Goal: Information Seeking & Learning: Learn about a topic

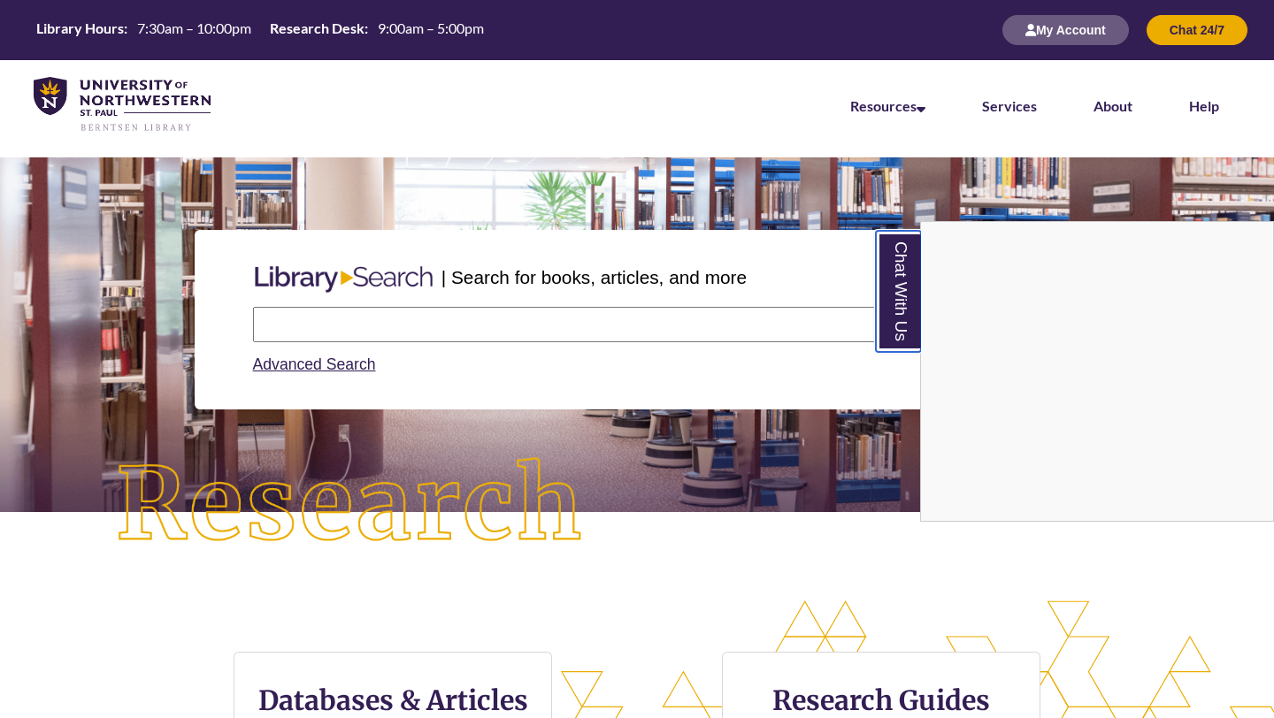
click at [900, 275] on link "Chat With Us" at bounding box center [898, 291] width 45 height 121
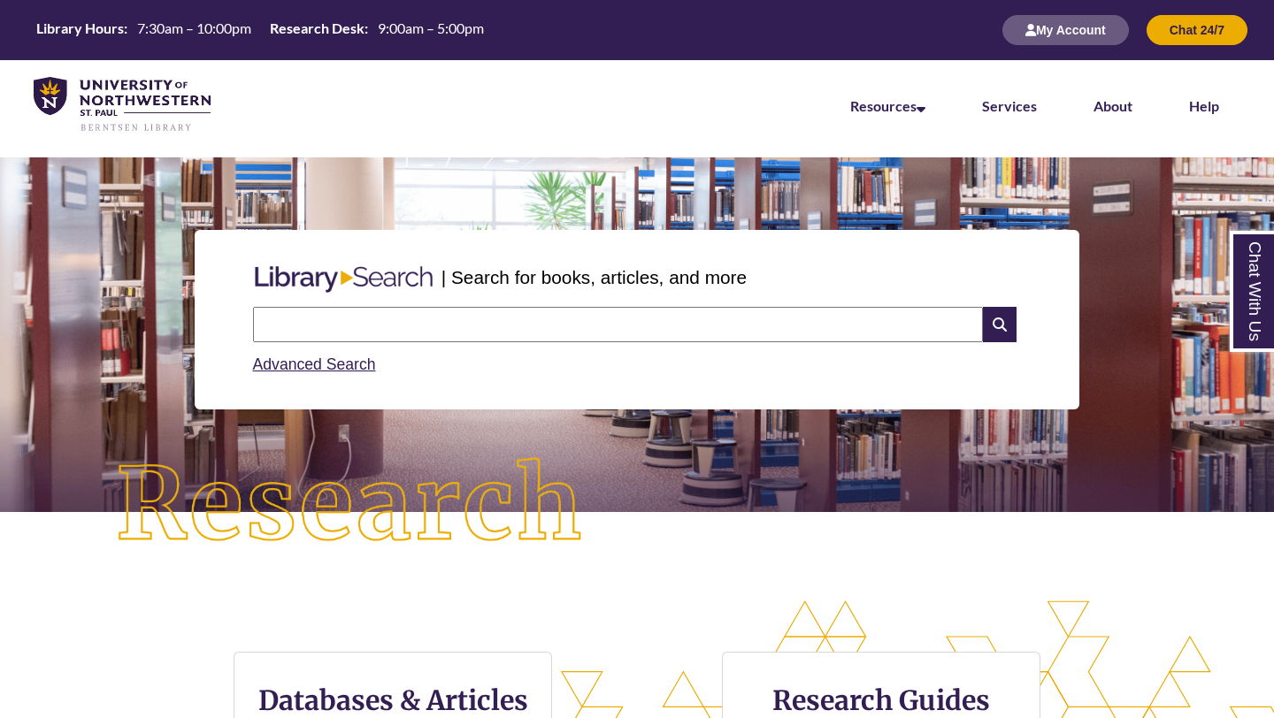
click at [825, 316] on input "text" at bounding box center [618, 324] width 730 height 35
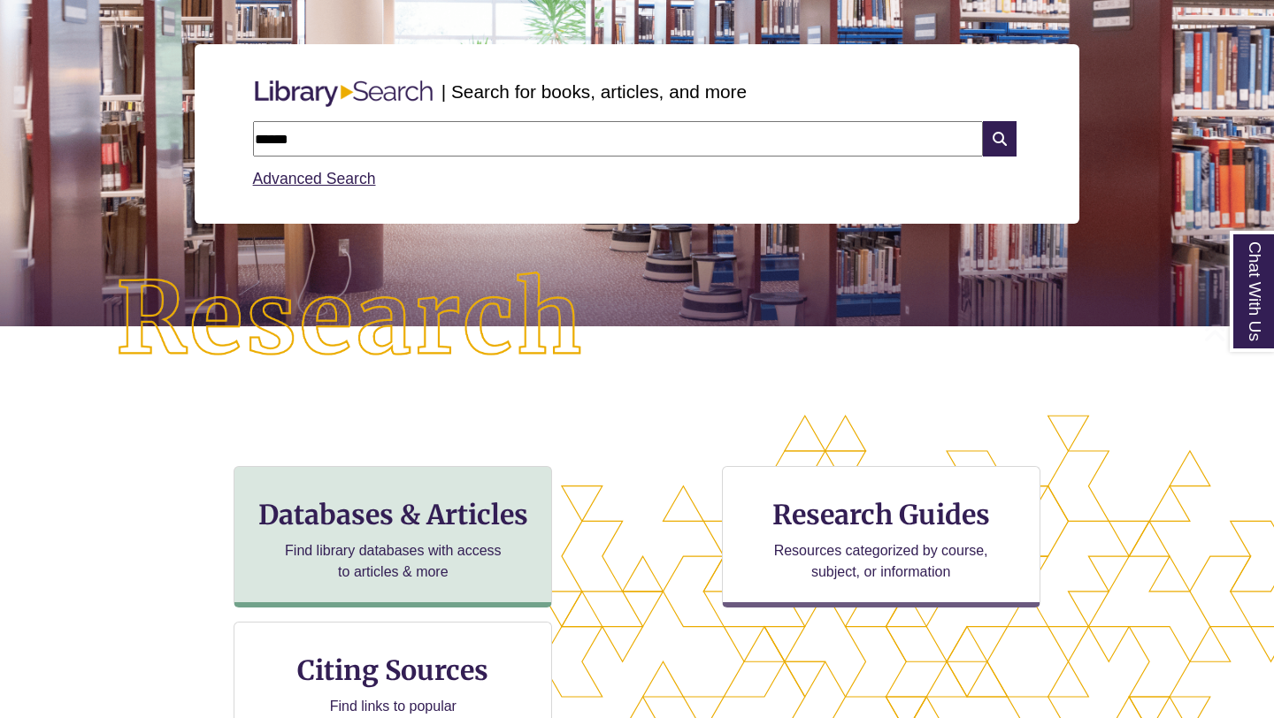
scroll to position [207, 0]
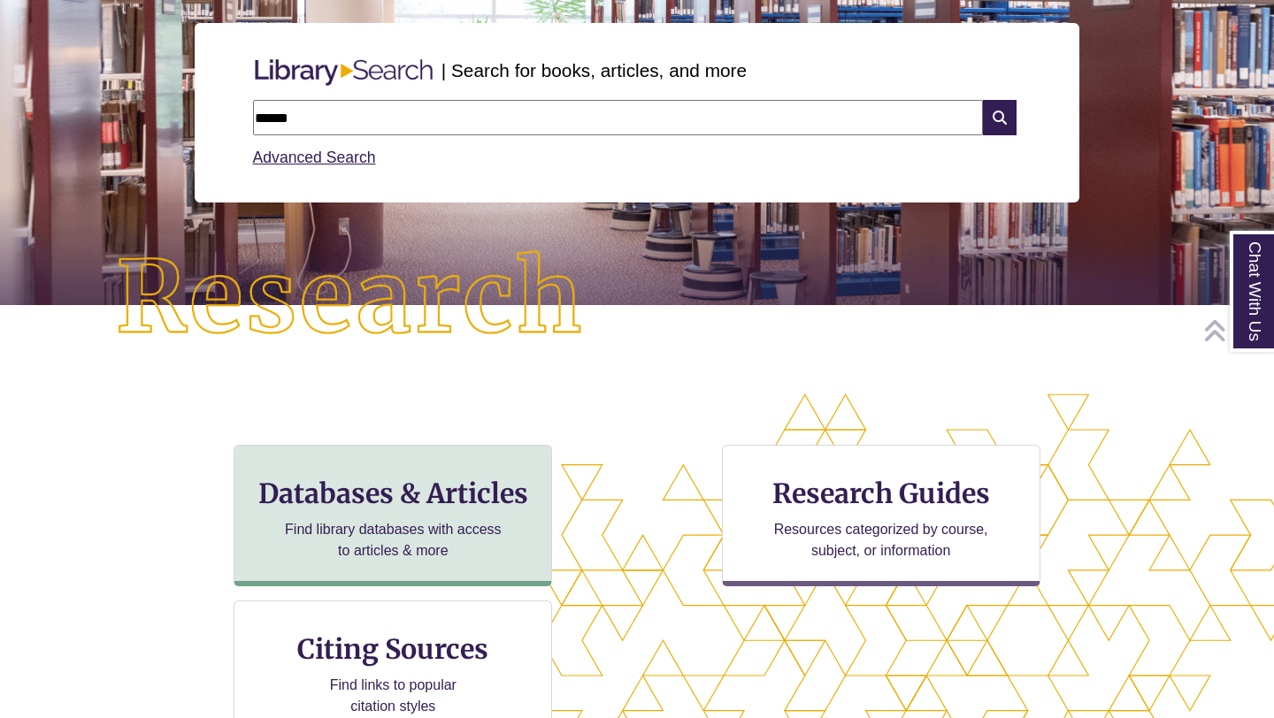
type input "******"
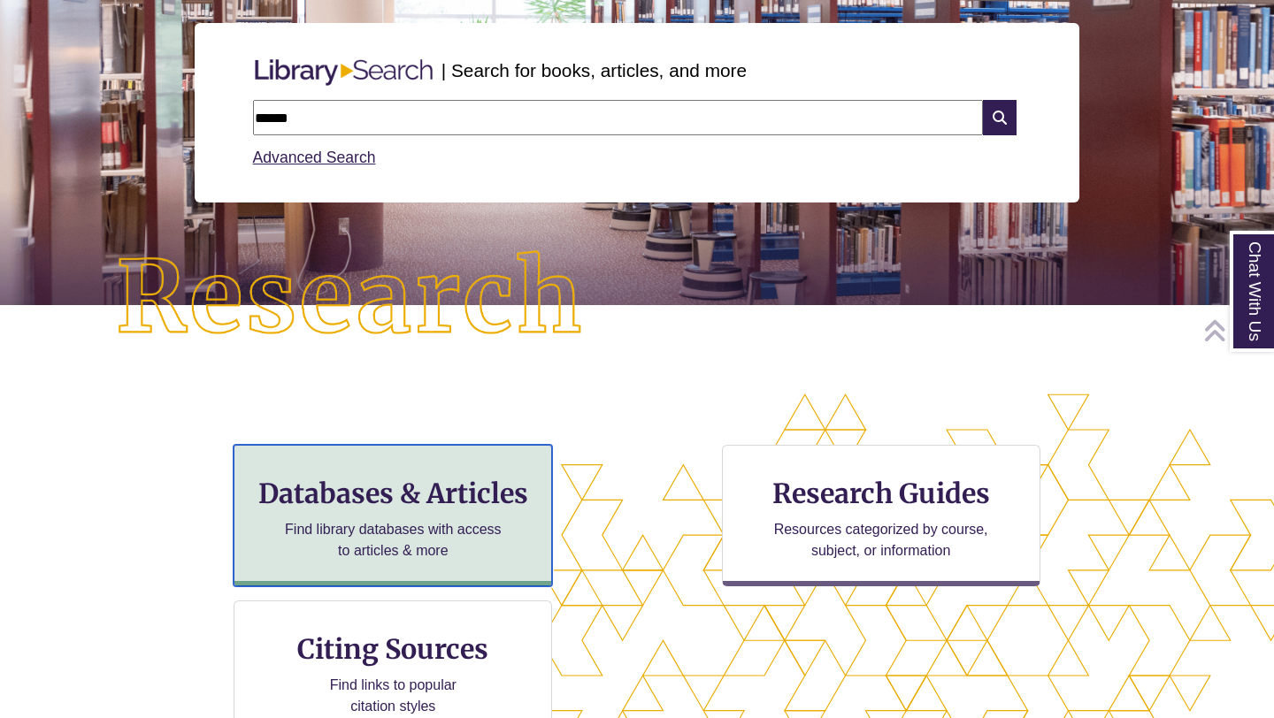
click at [375, 513] on div "Databases & Articles Find library databases with access to articles & more" at bounding box center [393, 516] width 319 height 142
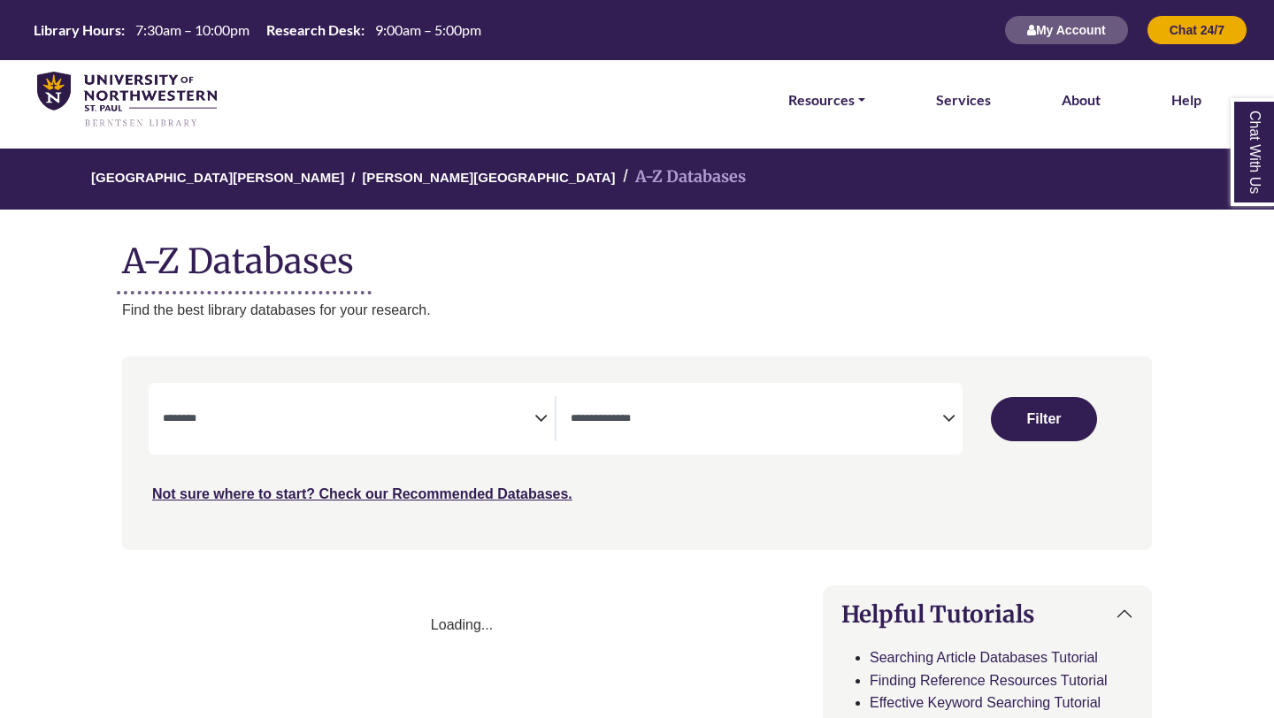
select select "Database Subject Filter"
select select "Database Types Filter"
select select "Database Subject Filter"
select select "Database Types Filter"
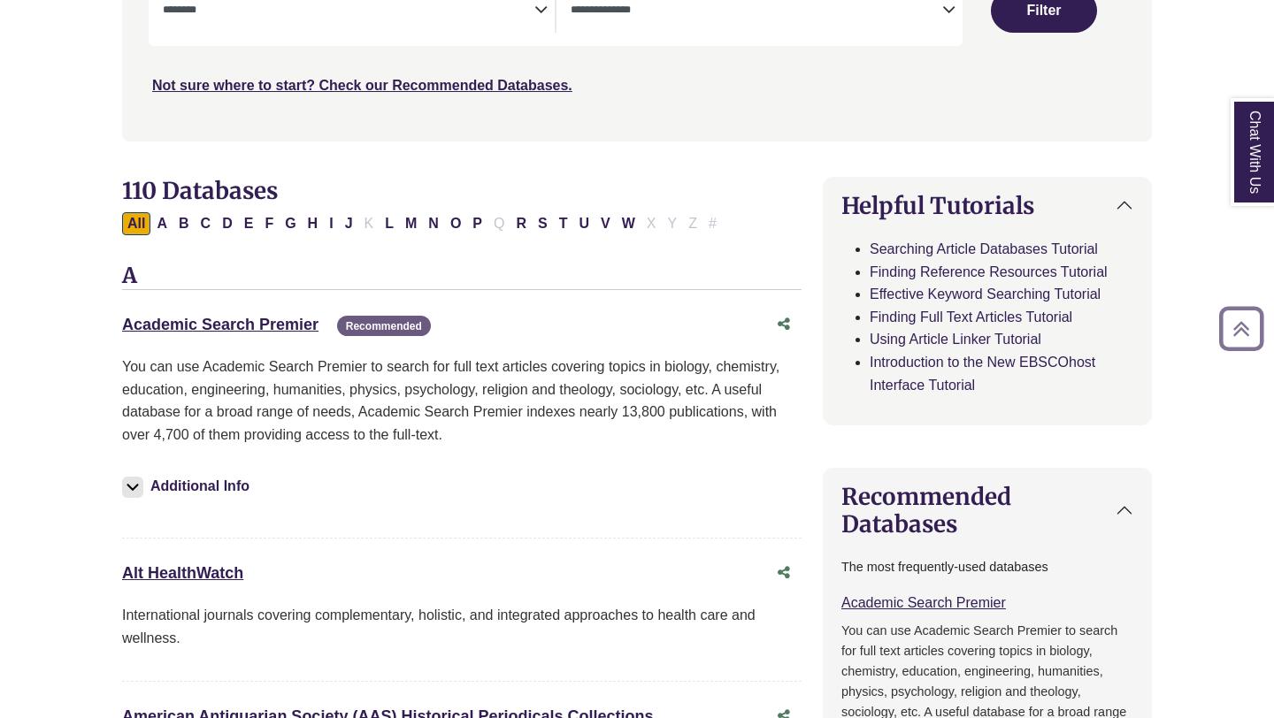
scroll to position [418, 0]
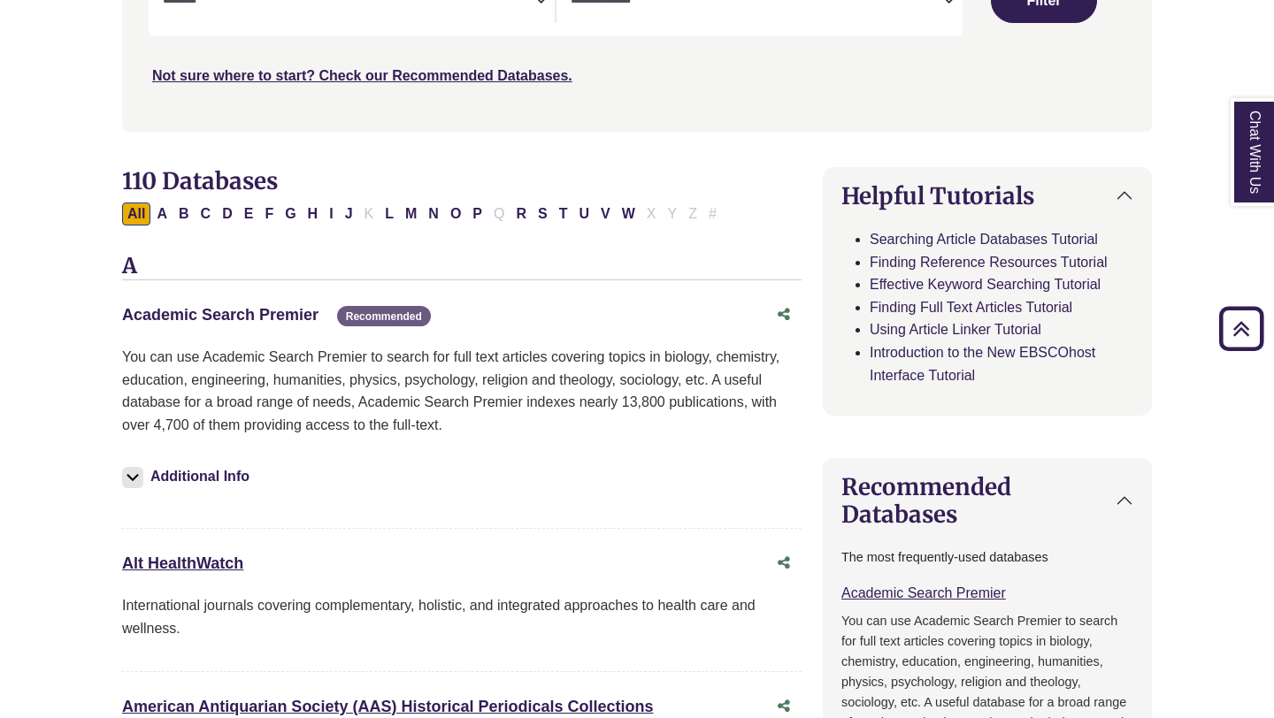
click at [252, 311] on link "Academic Search Premier This link opens in a new window" at bounding box center [220, 315] width 196 height 18
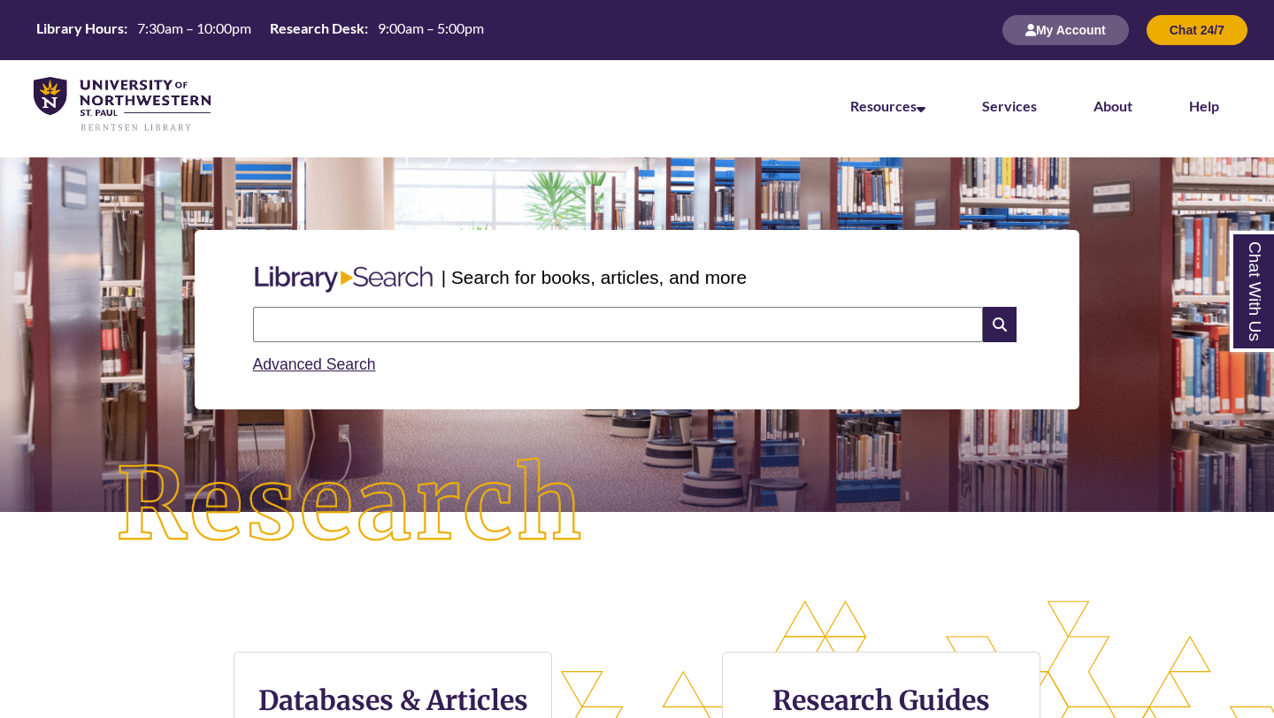
click at [406, 320] on input "text" at bounding box center [618, 324] width 730 height 35
type input "**********"
